Goal: Communication & Community: Answer question/provide support

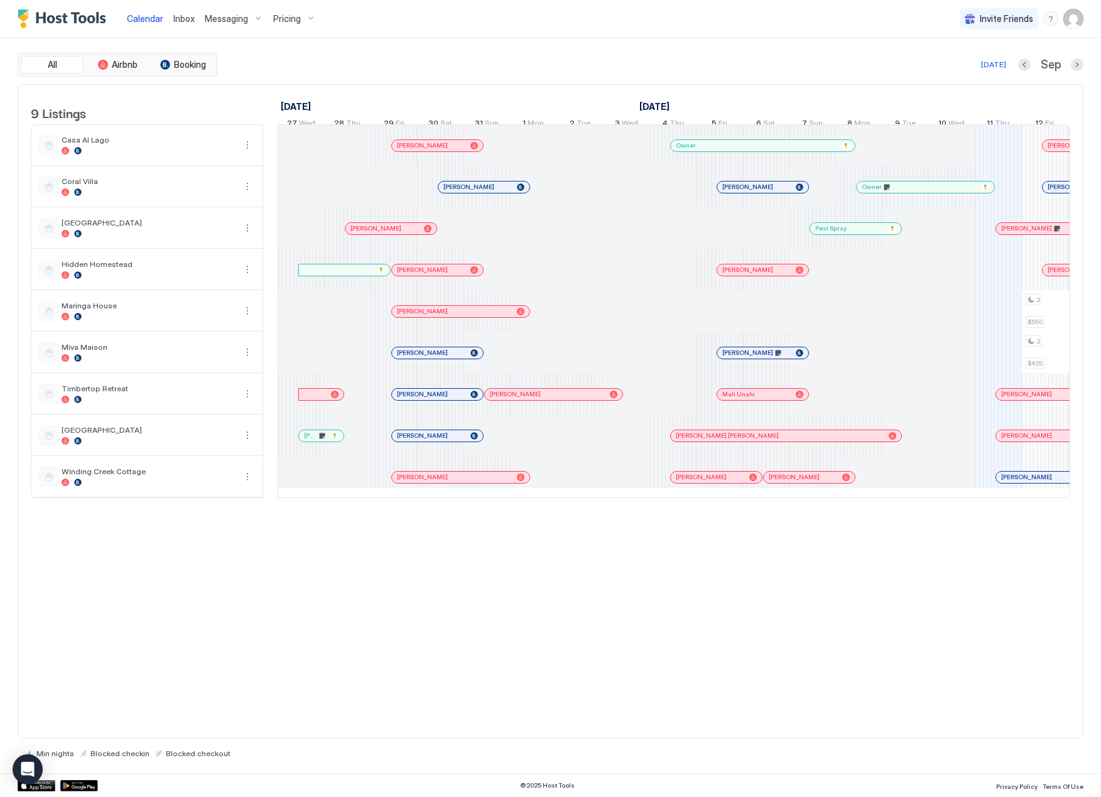
scroll to position [0, 698]
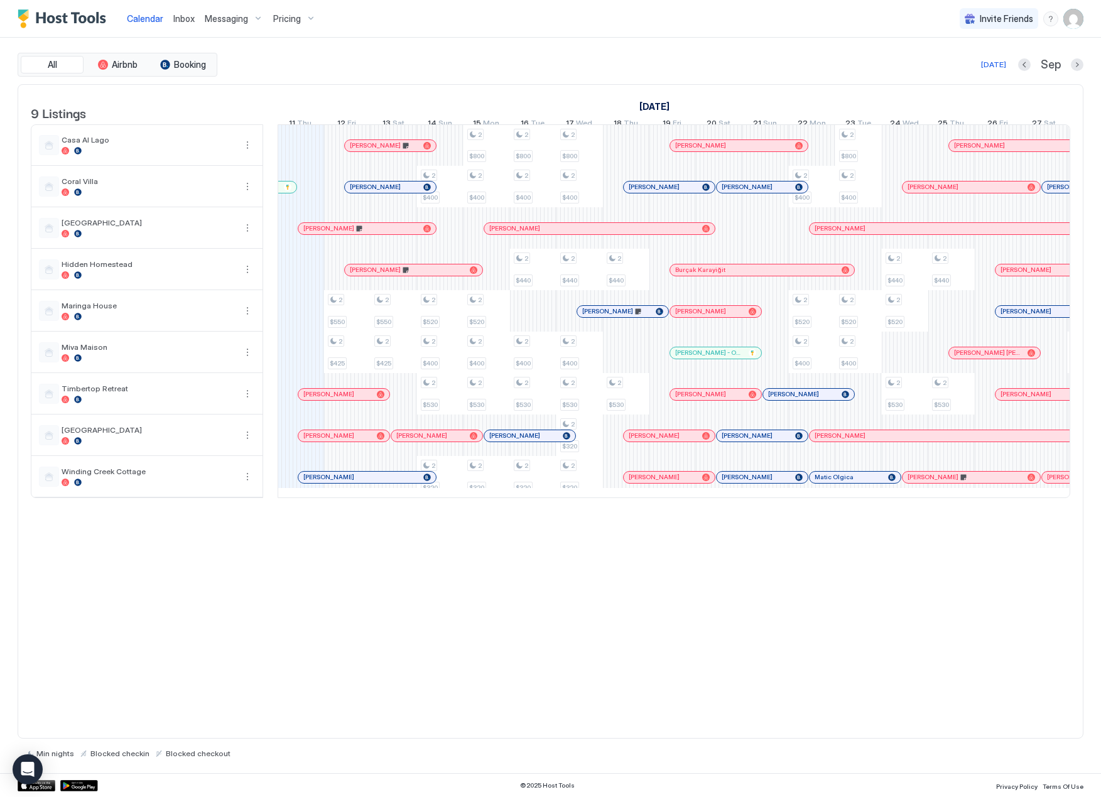
click at [183, 19] on span "Inbox" at bounding box center [183, 18] width 21 height 11
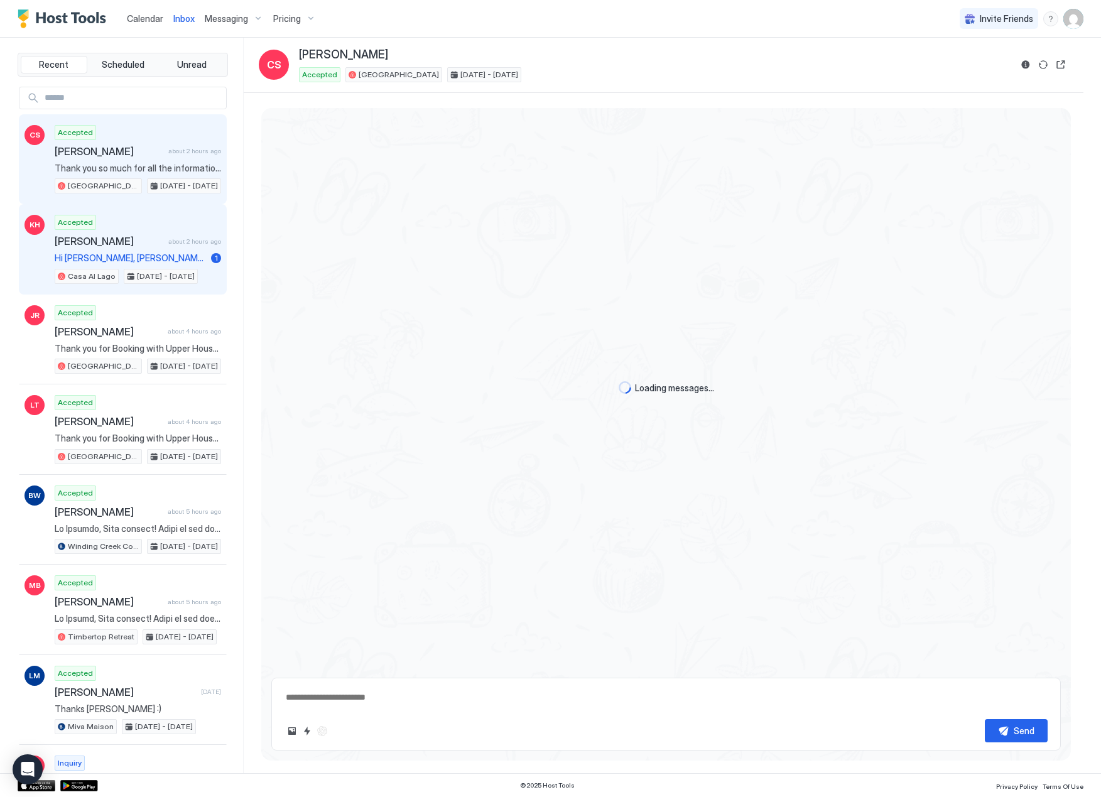
scroll to position [1052, 0]
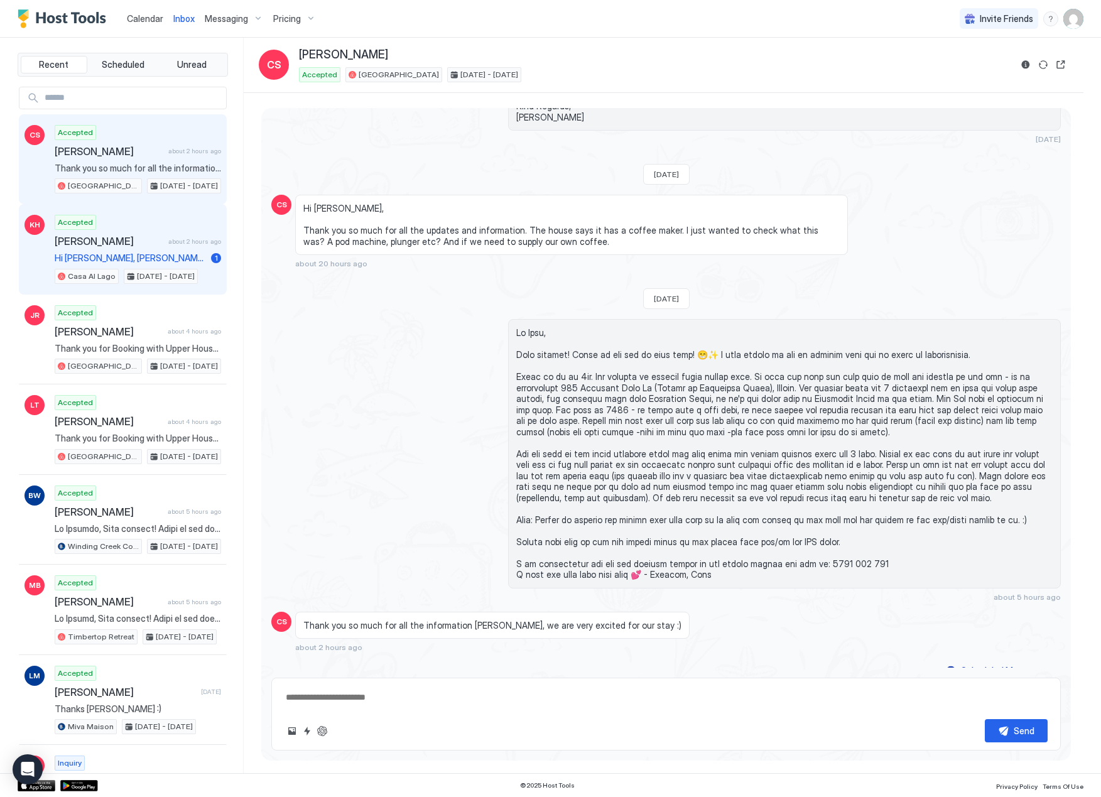
click at [149, 256] on span "Hi [PERSON_NAME], [PERSON_NAME] here (another of the guests coming this weekend…" at bounding box center [130, 257] width 151 height 11
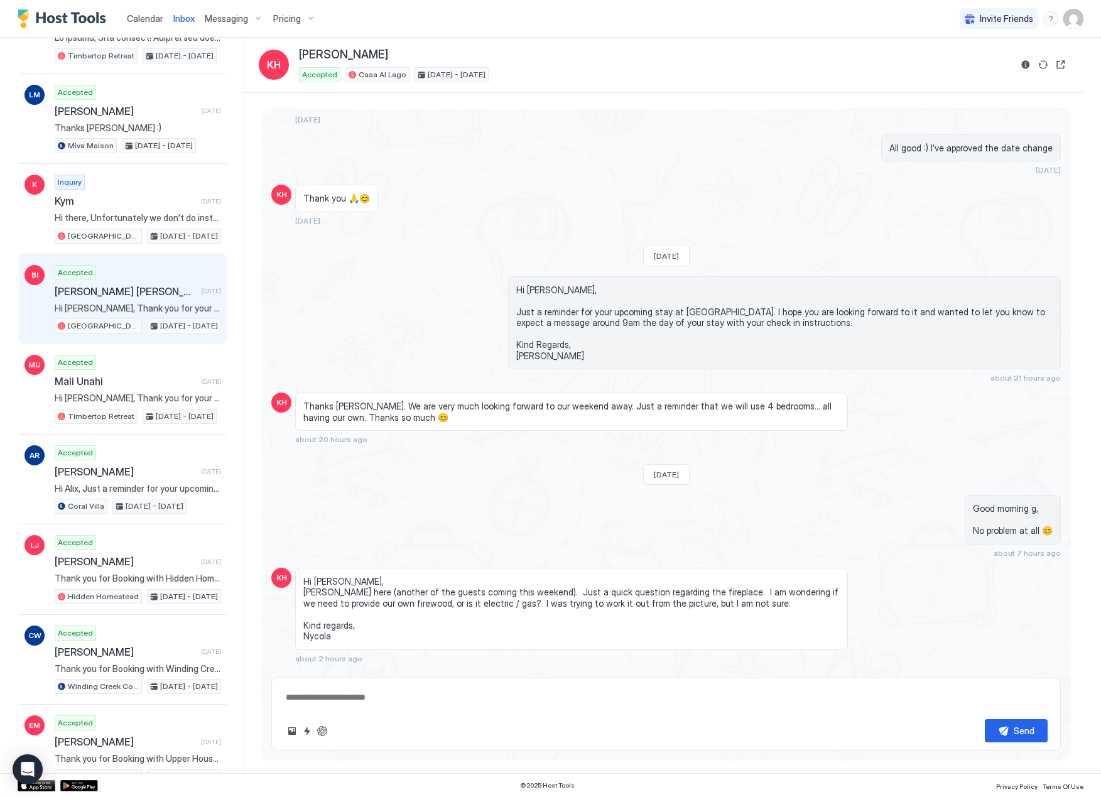
scroll to position [584, 0]
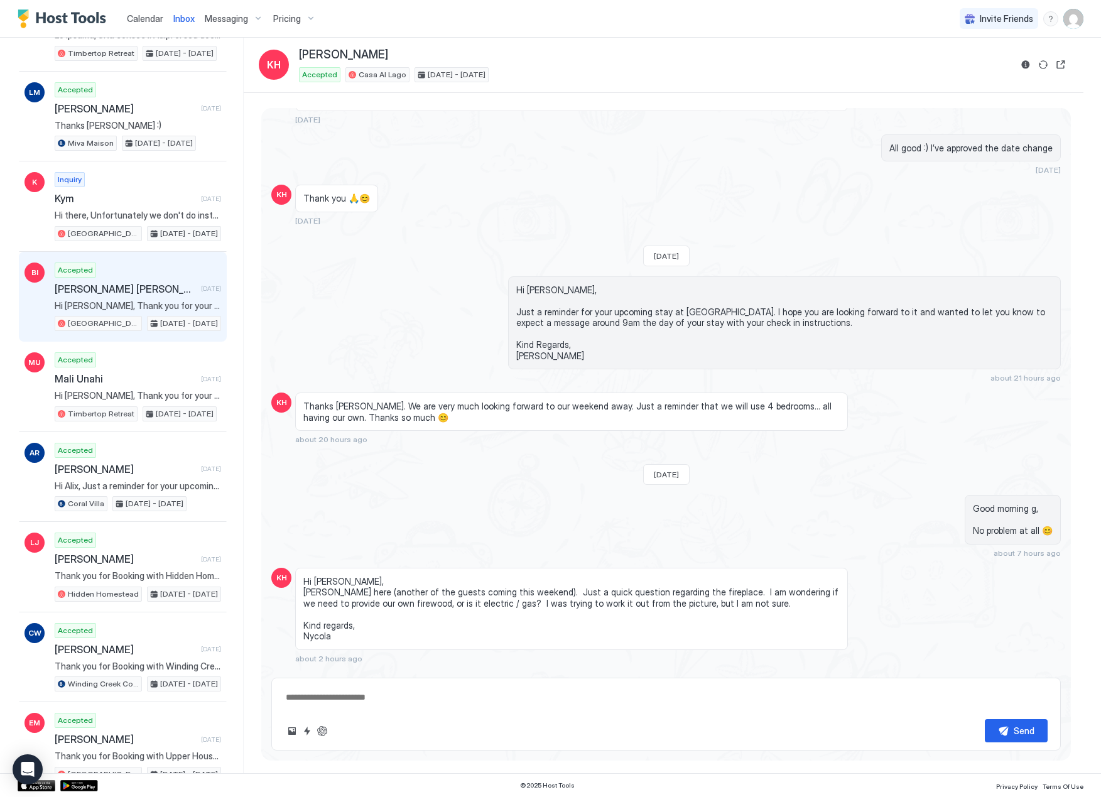
click at [126, 290] on span "[PERSON_NAME] [PERSON_NAME]" at bounding box center [125, 289] width 141 height 13
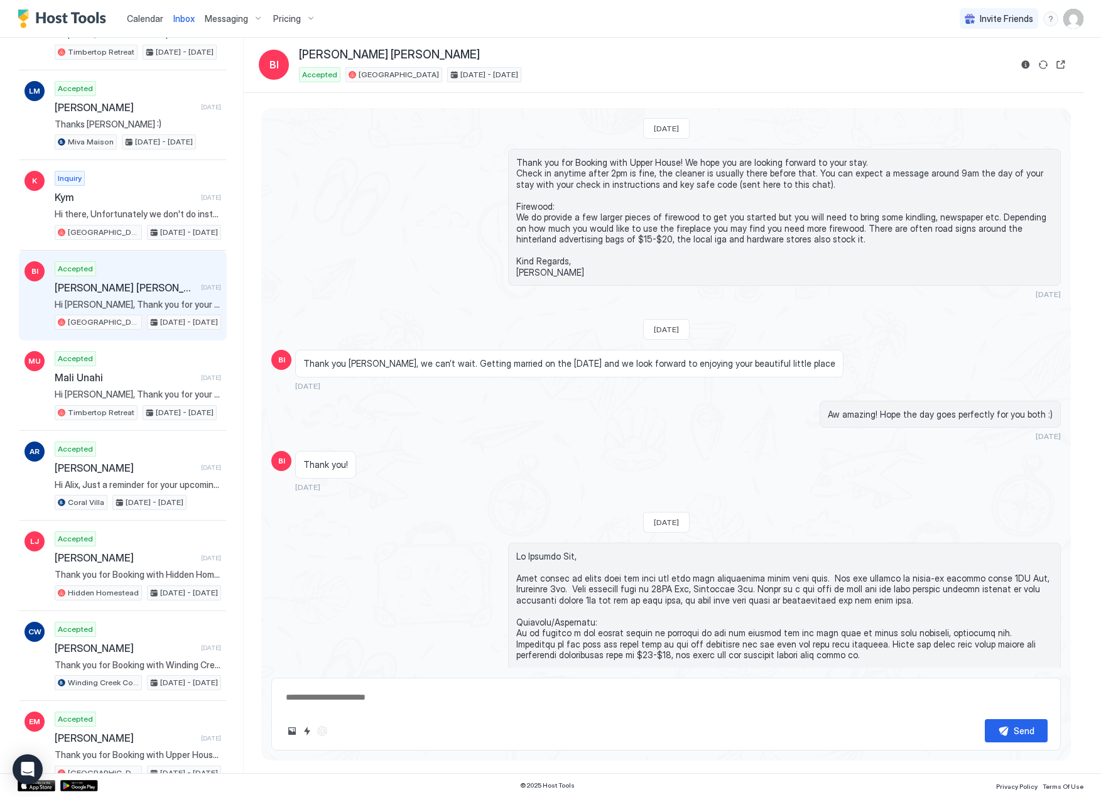
scroll to position [1758, 0]
